Goal: Information Seeking & Learning: Learn about a topic

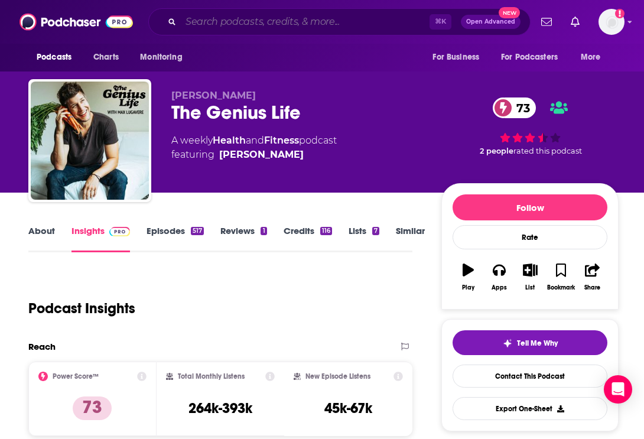
click at [242, 20] on input "Search podcasts, credits, & more..." at bounding box center [305, 21] width 249 height 19
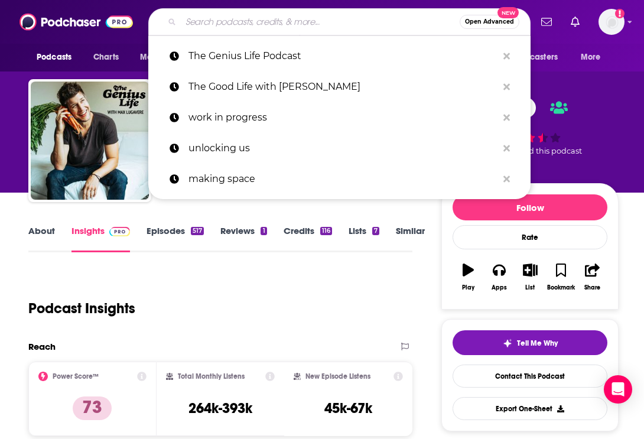
paste input "Beyond the Mat"
type input "Beyond the Mat"
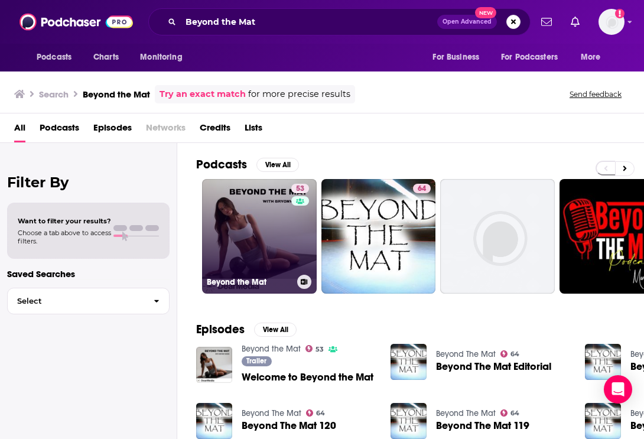
click at [248, 246] on link "53 Beyond the Mat" at bounding box center [259, 236] width 115 height 115
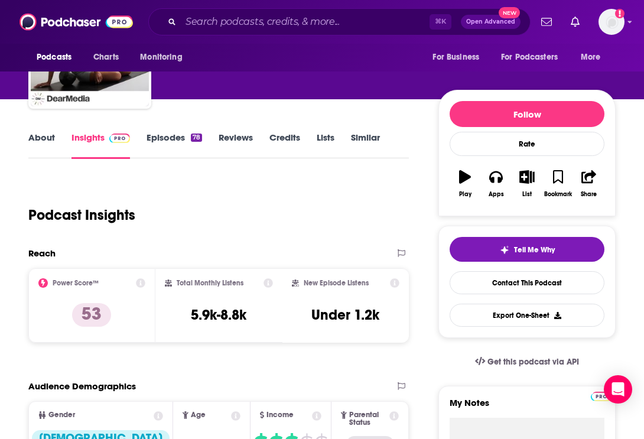
scroll to position [183, 0]
